Goal: Task Accomplishment & Management: Use online tool/utility

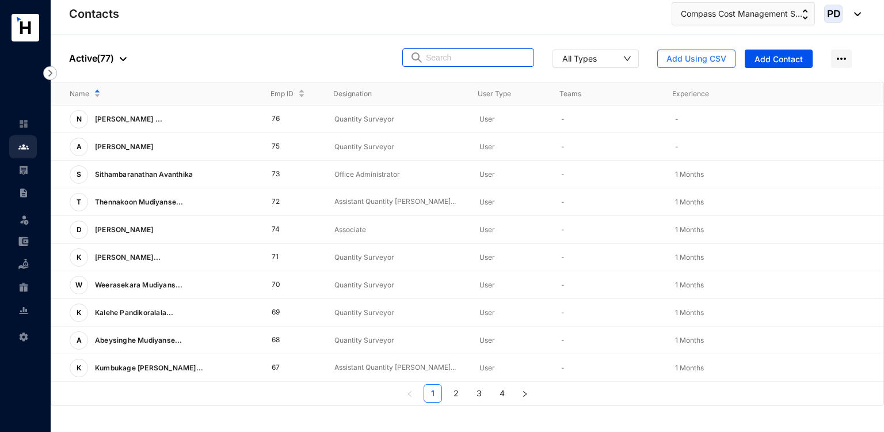
click at [450, 66] on input "text" at bounding box center [476, 57] width 101 height 17
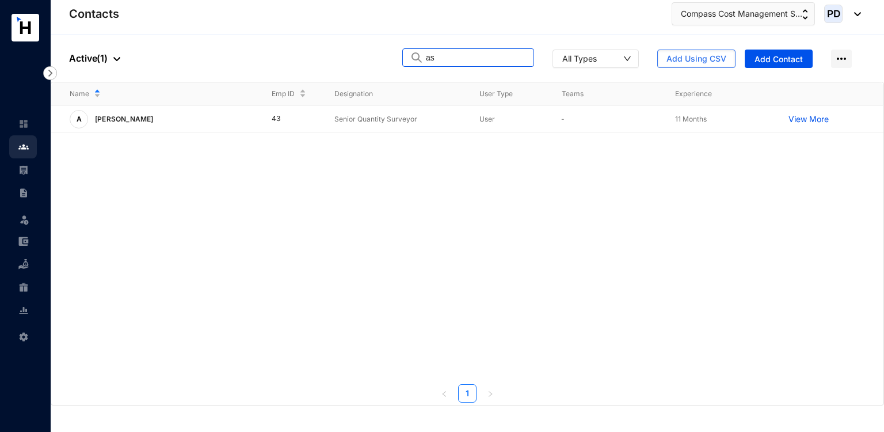
type input "a"
type input "b"
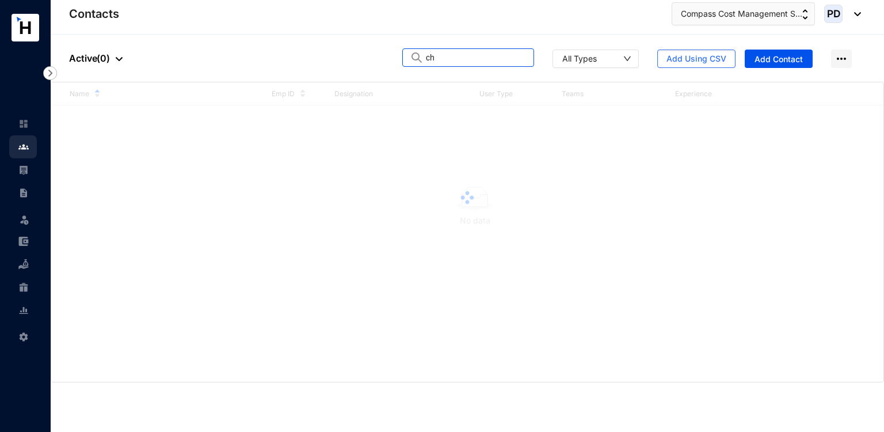
type input "c"
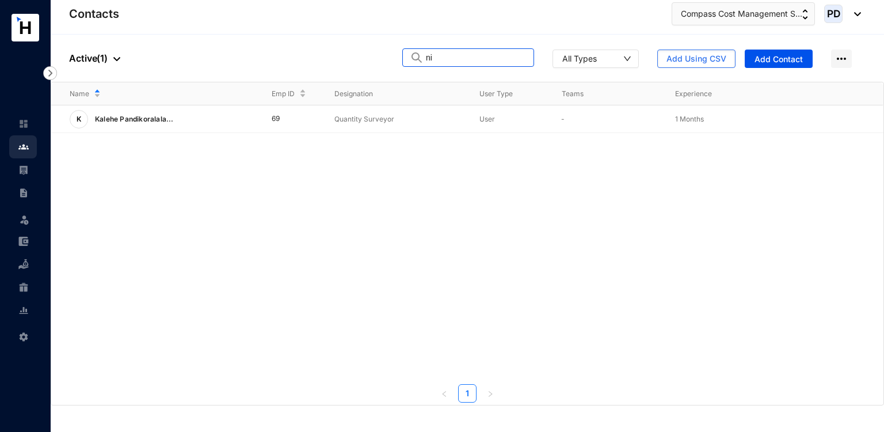
type input "n"
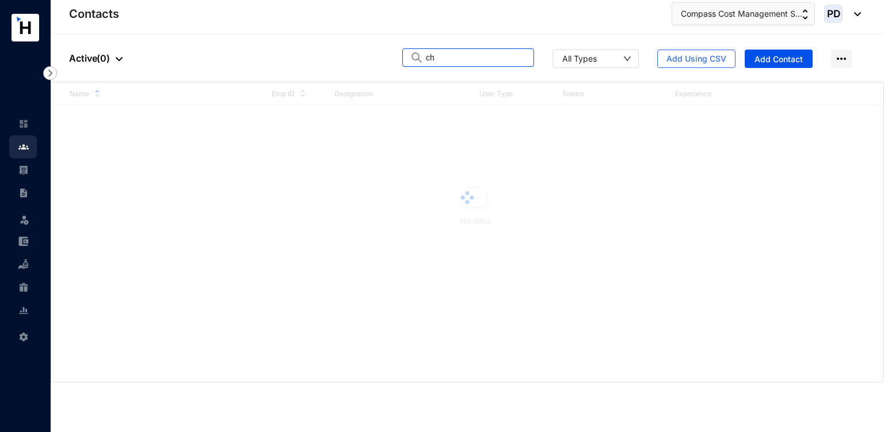
type input "c"
type input "g"
type input "h"
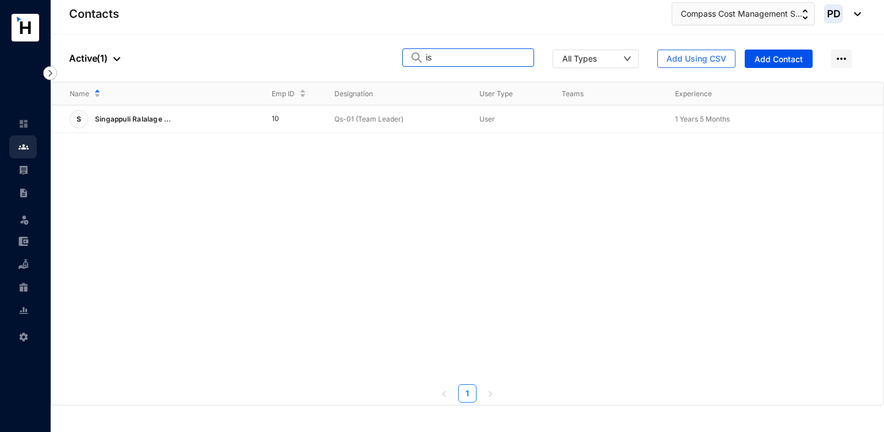
type input "i"
type input "k"
type input "n"
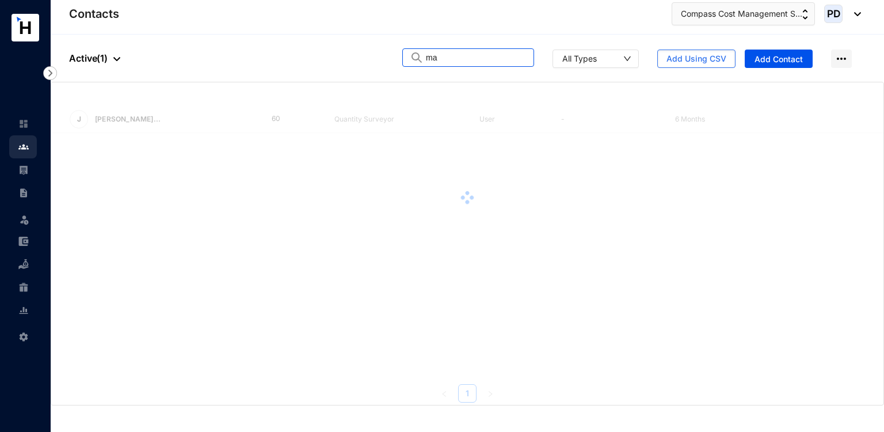
type input "m"
type input "n"
type input "o"
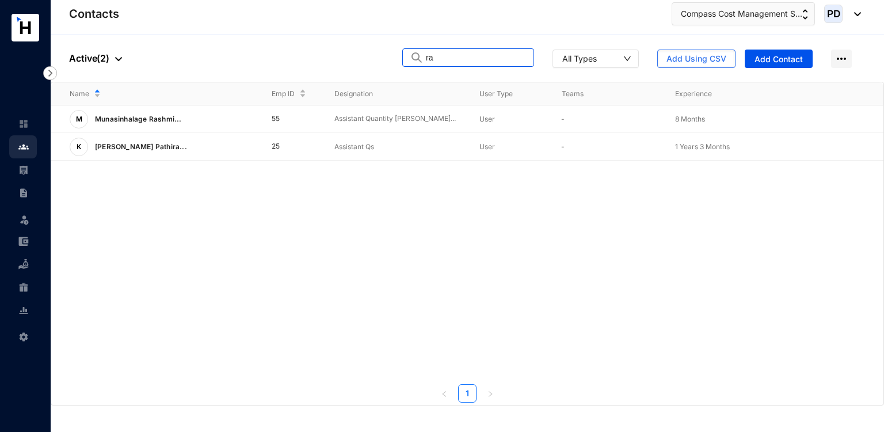
type input "r"
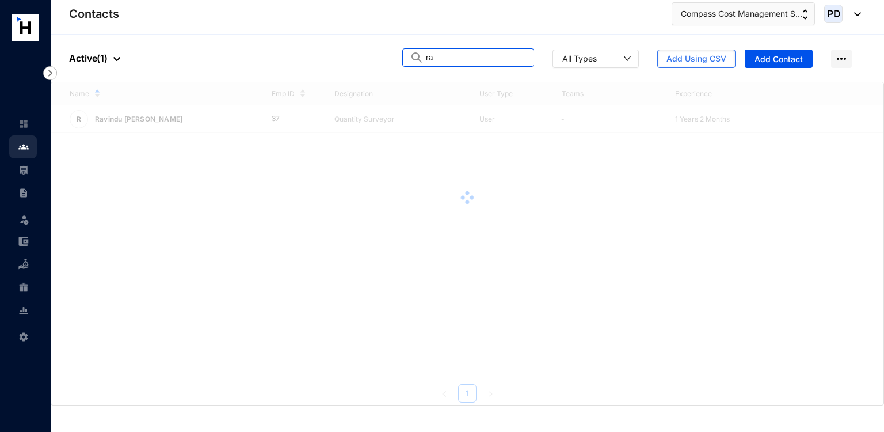
type input "r"
type input "s"
type input "r"
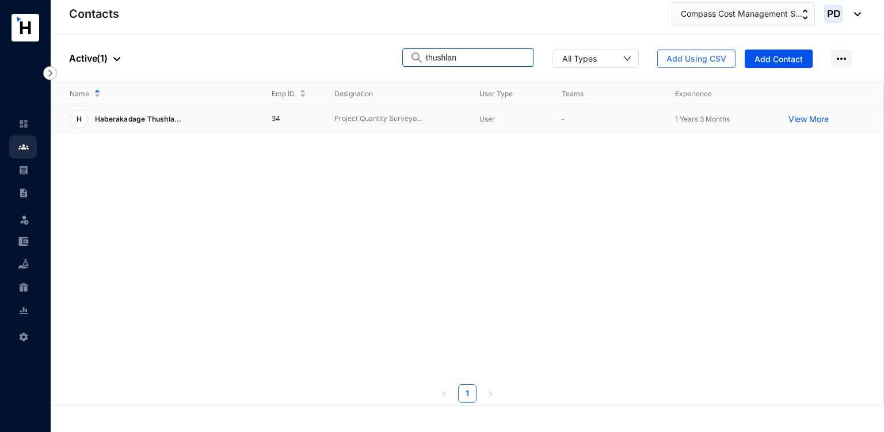
type input "thushlan"
click at [32, 173] on link at bounding box center [32, 170] width 29 height 12
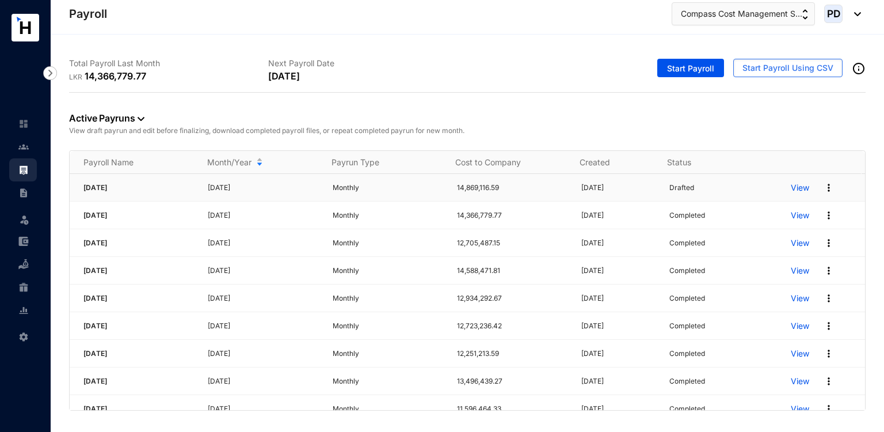
click at [823, 188] on img at bounding box center [829, 188] width 12 height 12
click at [777, 203] on p "Delete" at bounding box center [776, 211] width 81 height 20
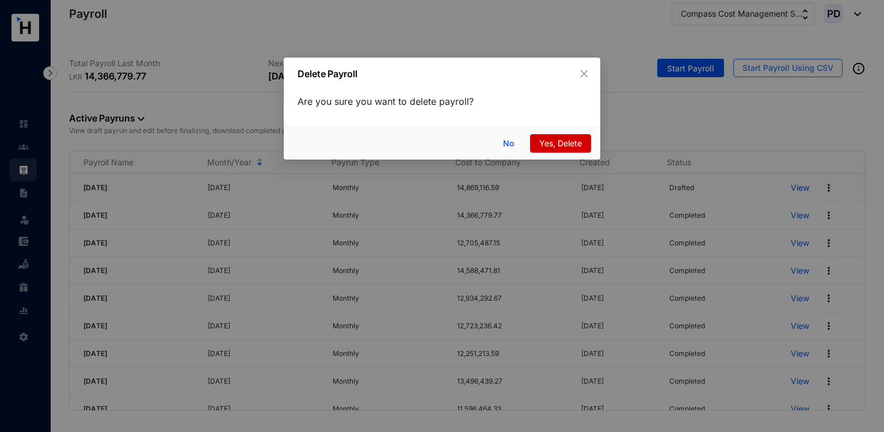
click at [568, 140] on span "Yes, Delete" at bounding box center [560, 143] width 43 height 13
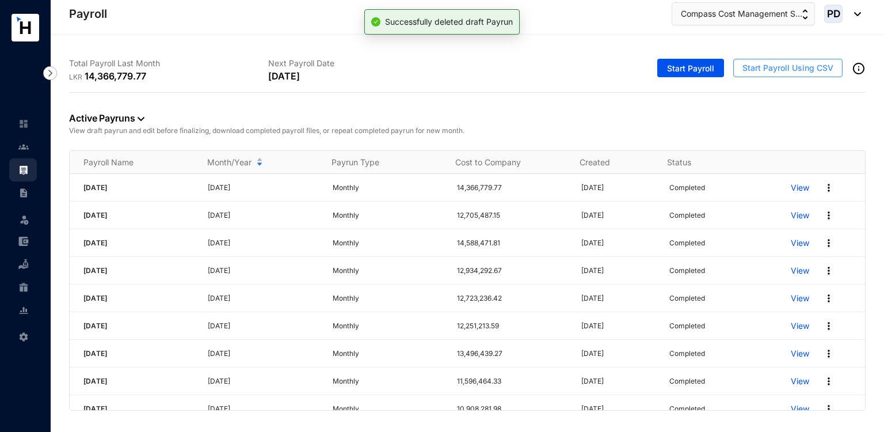
click at [775, 74] on button "Start Payroll Using CSV" at bounding box center [787, 68] width 109 height 18
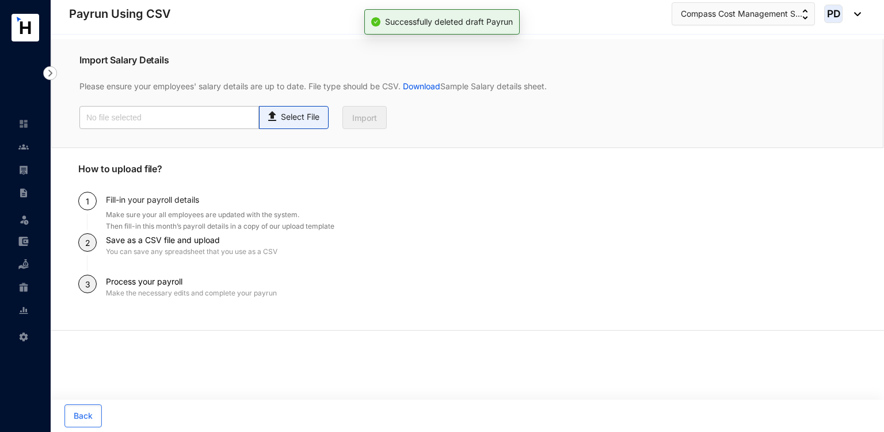
click at [294, 118] on p "Select File" at bounding box center [300, 117] width 39 height 12
click at [0, 0] on input "Select File" at bounding box center [0, 0] width 0 height 0
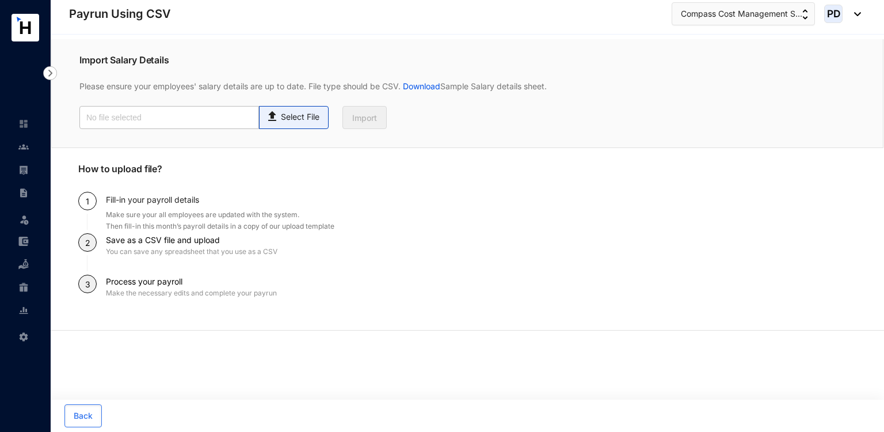
type input "Payroll Upload File with OT.csv"
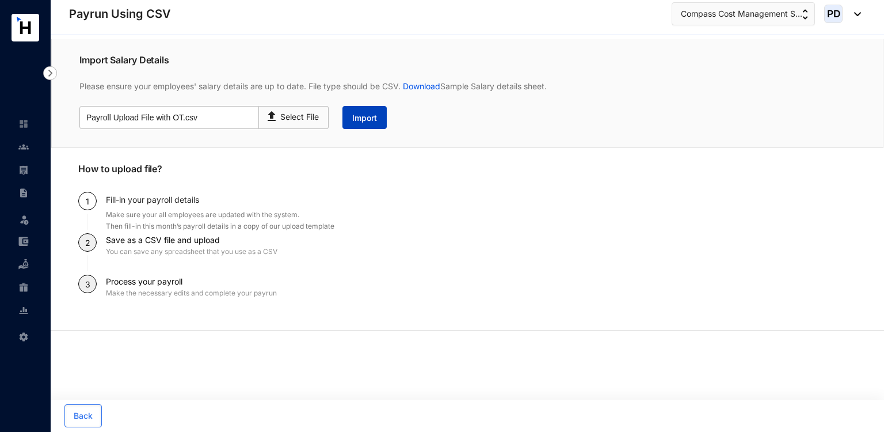
click at [378, 119] on button "Import" at bounding box center [365, 117] width 44 height 23
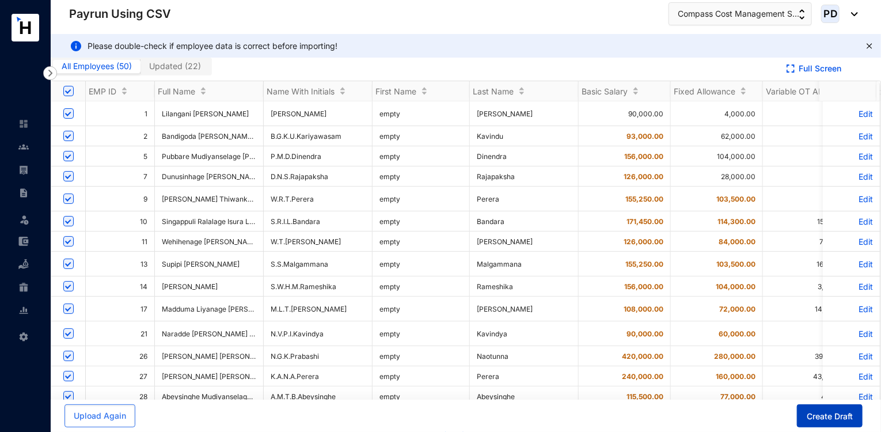
click at [805, 412] on button "Create Draft" at bounding box center [830, 415] width 66 height 23
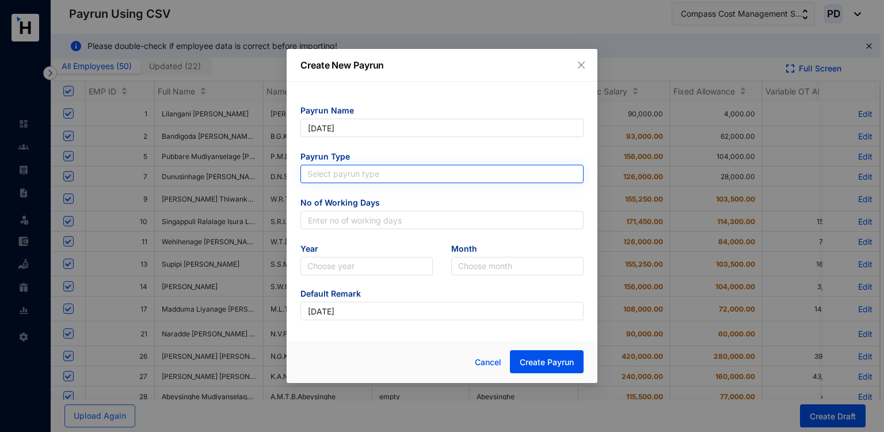
click at [341, 173] on input "search" at bounding box center [441, 173] width 269 height 17
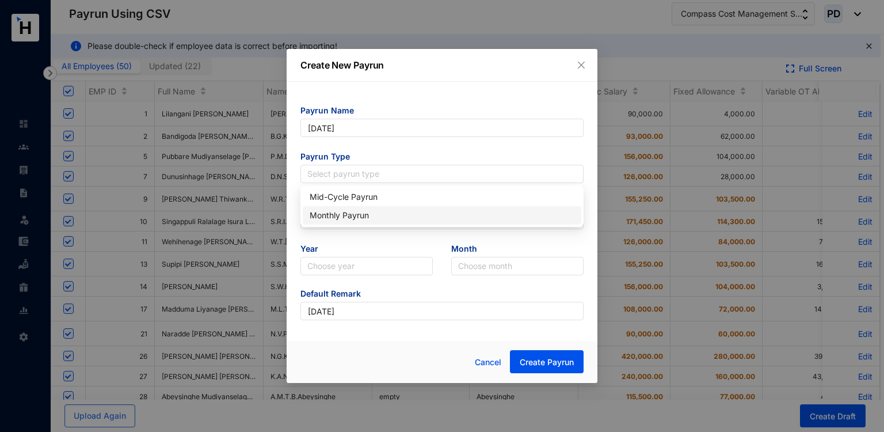
click at [348, 216] on div "Monthly Payrun" at bounding box center [442, 215] width 265 height 13
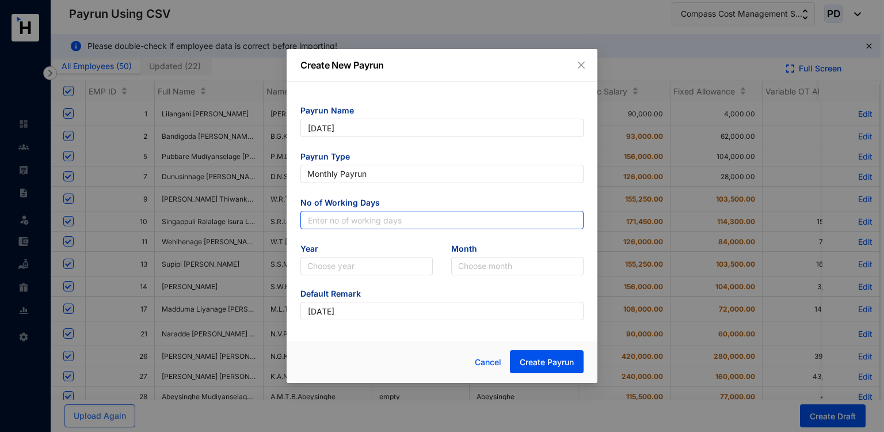
click at [348, 216] on input "text" at bounding box center [441, 220] width 283 height 18
type input "30"
click at [310, 277] on body "Payrun Using CSV Leave Settings Payrun Using CSV Compass Cost Management S... P…" at bounding box center [440, 216] width 881 height 432
click at [318, 276] on form "Payrun Name [DATE] Payrun Type Monthly Payrun No of Working Days 30 Year Choose…" at bounding box center [441, 212] width 283 height 215
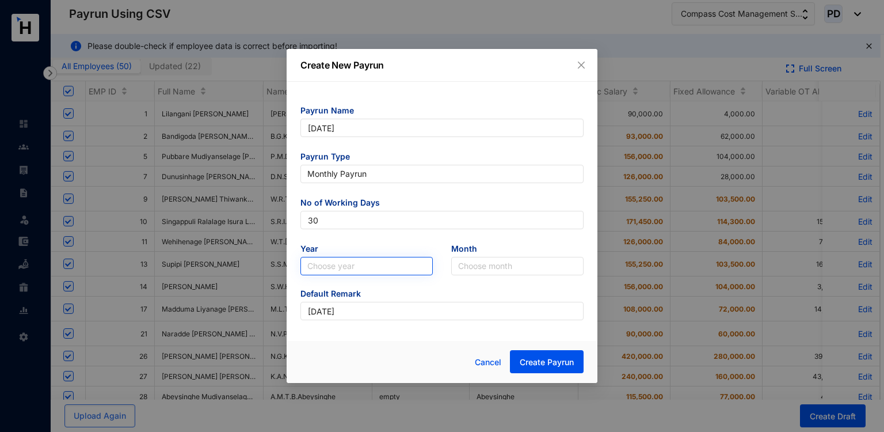
click at [320, 267] on input "search" at bounding box center [366, 265] width 119 height 17
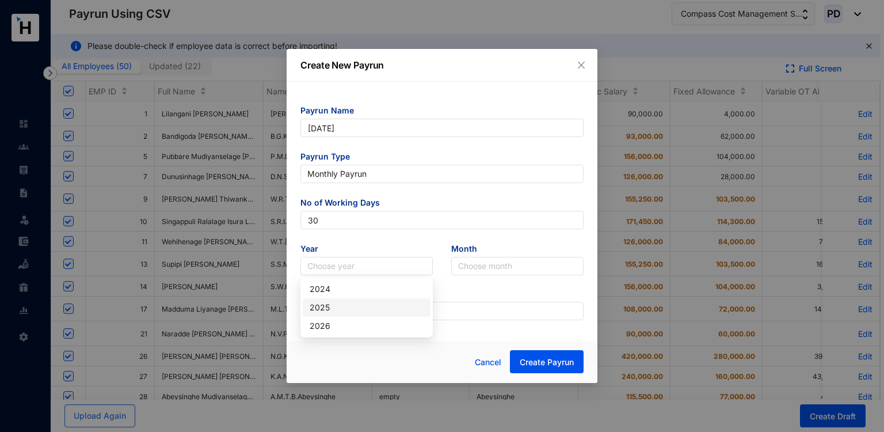
click at [332, 306] on div "2025" at bounding box center [367, 307] width 114 height 13
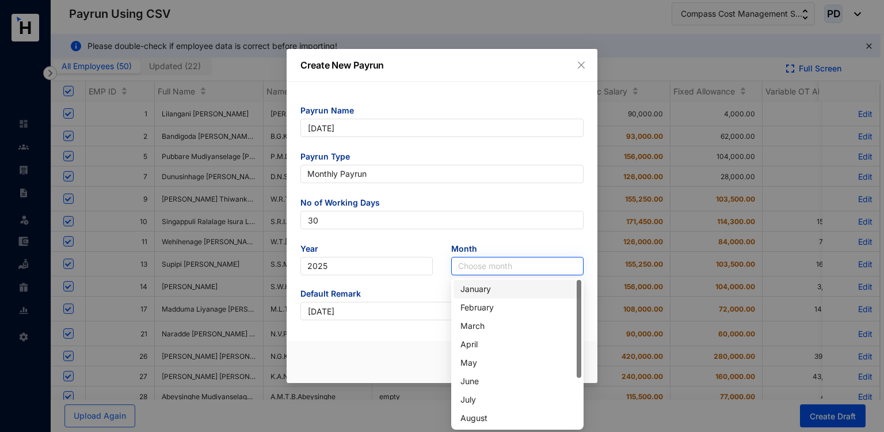
click at [498, 263] on input "search" at bounding box center [517, 265] width 119 height 17
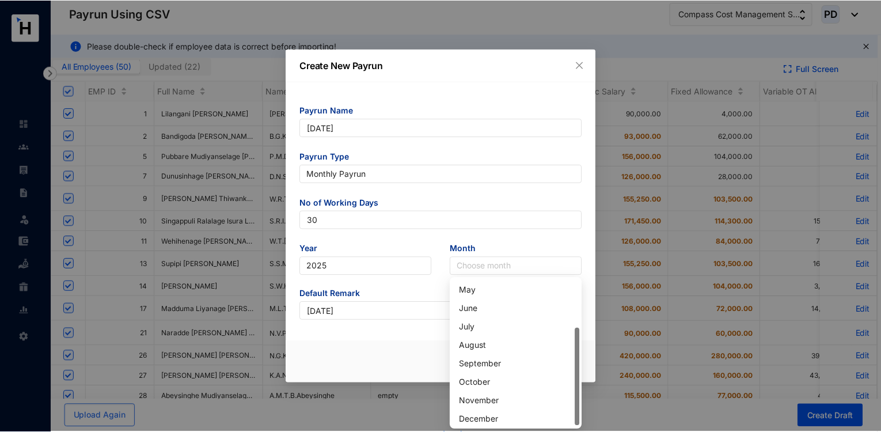
scroll to position [73, 0]
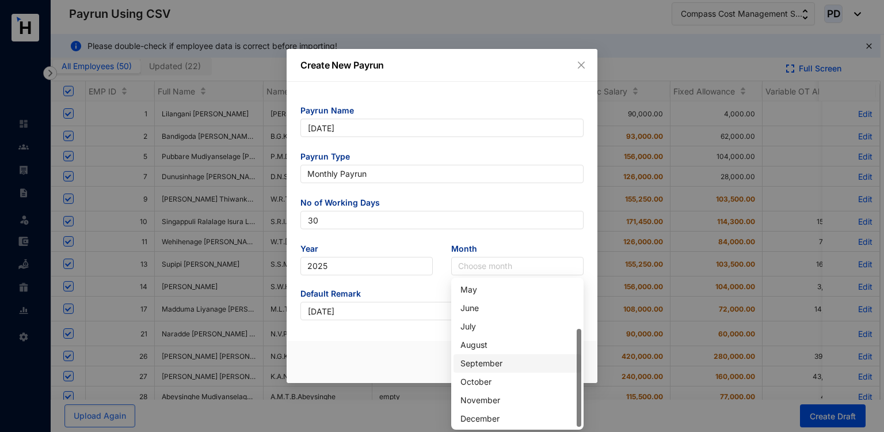
click at [482, 361] on div "September" at bounding box center [518, 363] width 114 height 13
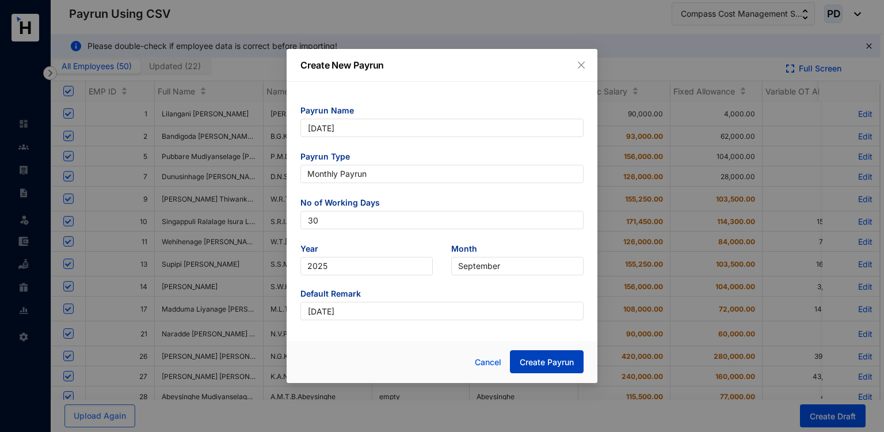
click at [532, 360] on span "Create Payrun" at bounding box center [547, 362] width 54 height 12
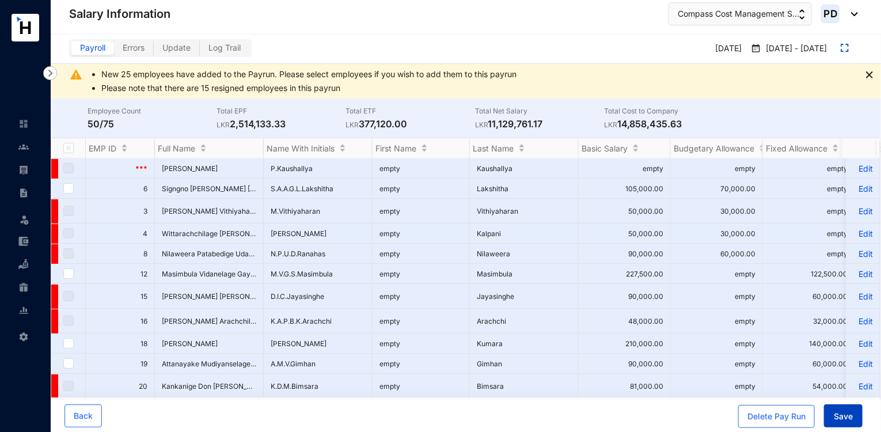
click at [840, 420] on span "Save" at bounding box center [843, 416] width 19 height 12
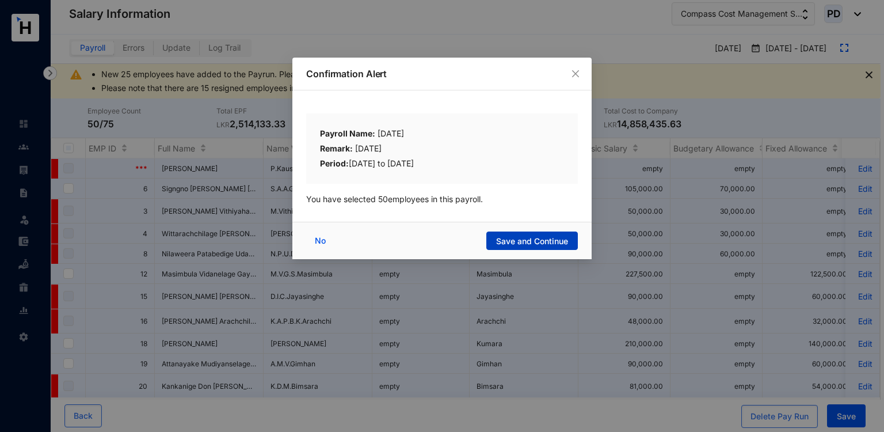
click at [507, 240] on span "Save and Continue" at bounding box center [532, 241] width 72 height 12
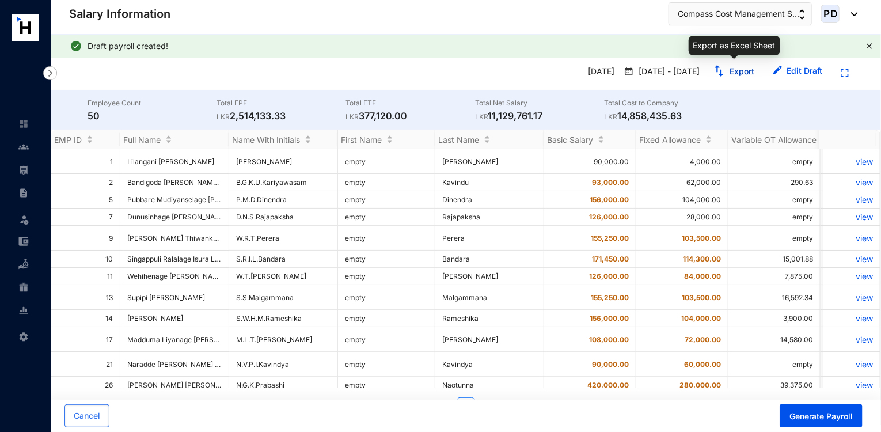
click at [737, 72] on link "Export" at bounding box center [741, 71] width 25 height 10
